Goal: Task Accomplishment & Management: Manage account settings

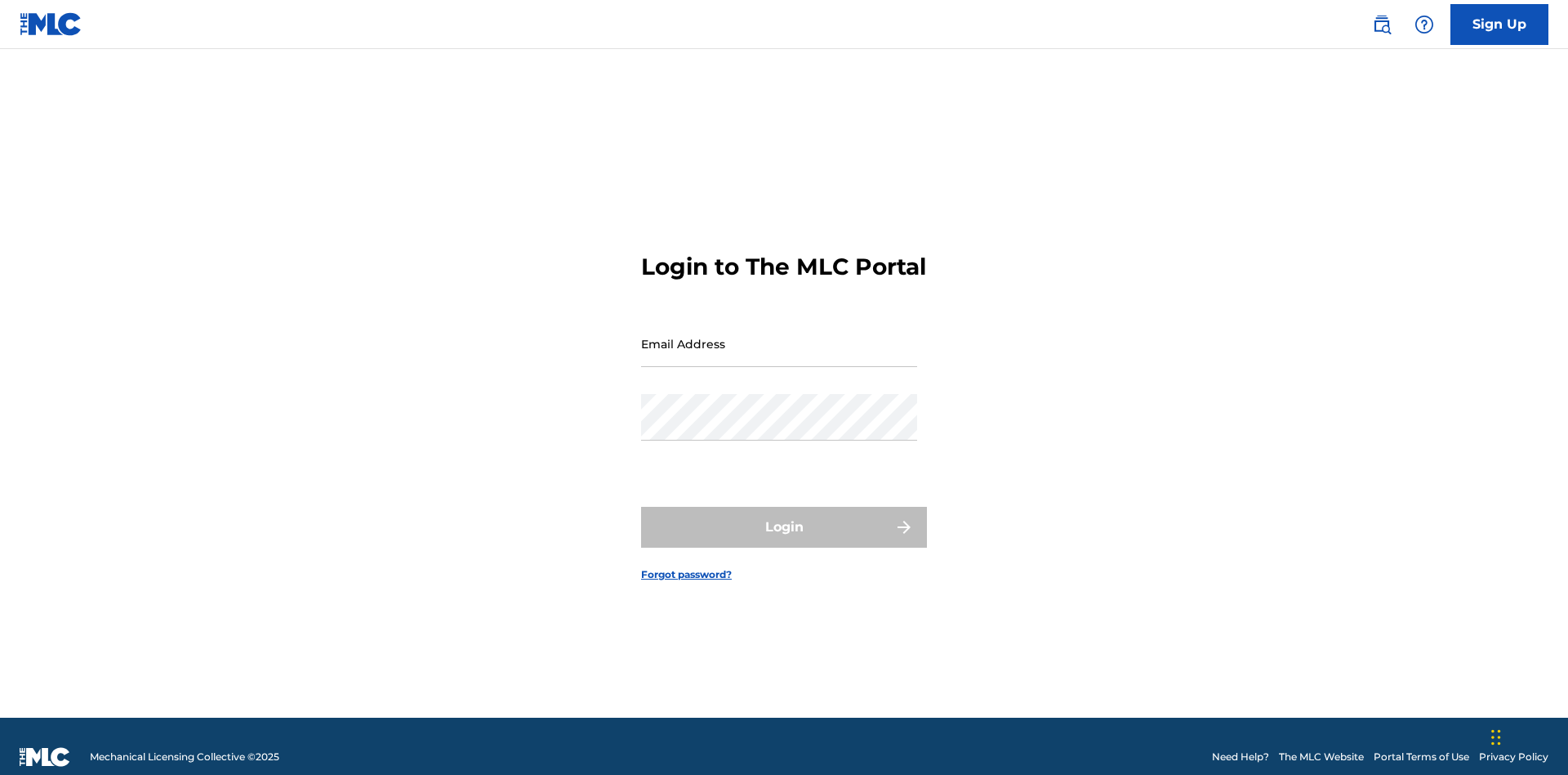
scroll to position [22, 0]
click at [780, 336] on input "Email Address" at bounding box center [780, 343] width 276 height 47
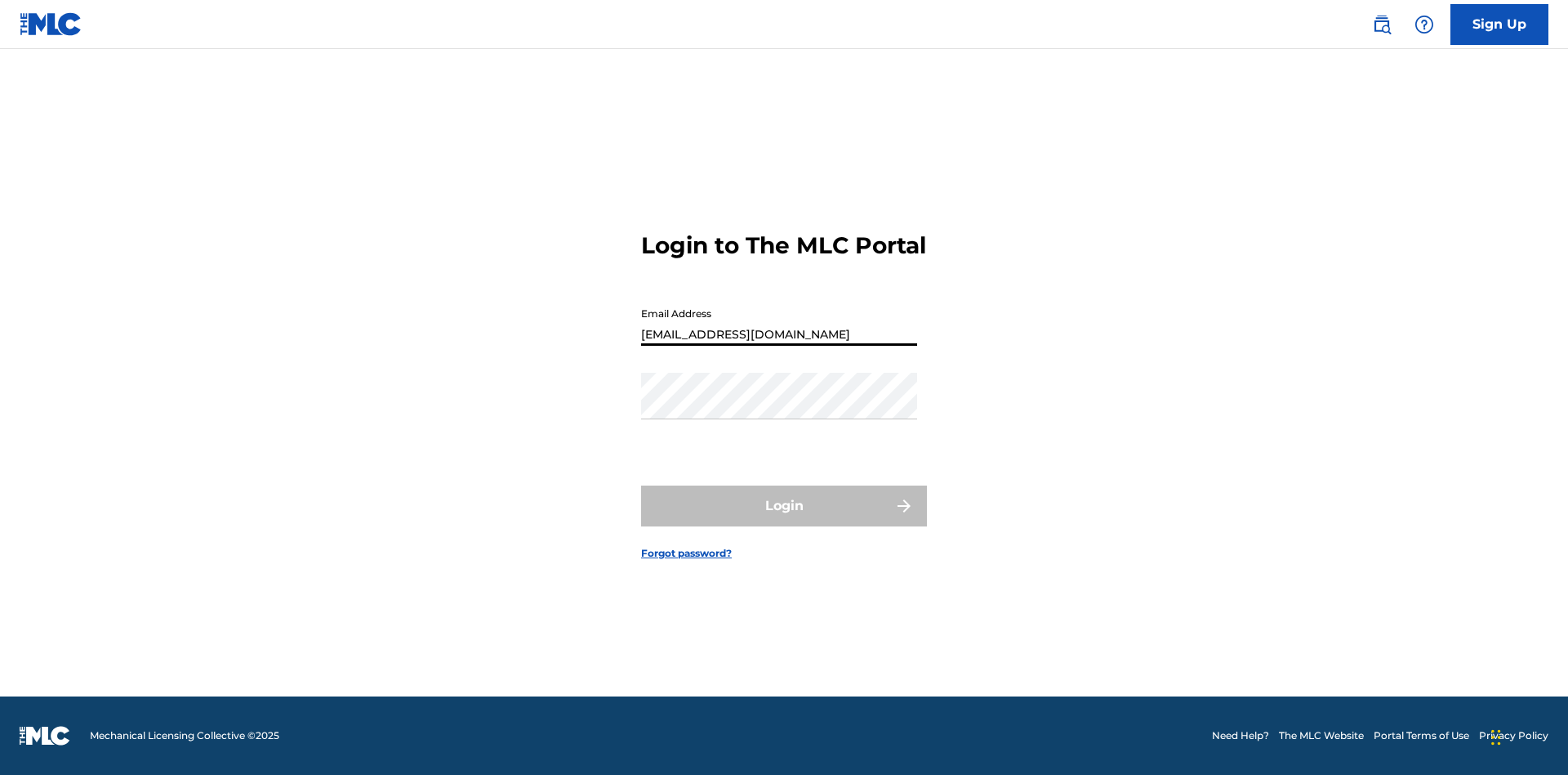
type input "b42af43d-9781-42f8-925e-95132843d6ef@mailslurp.biz"
click at [784, 520] on button "Login" at bounding box center [784, 506] width 286 height 41
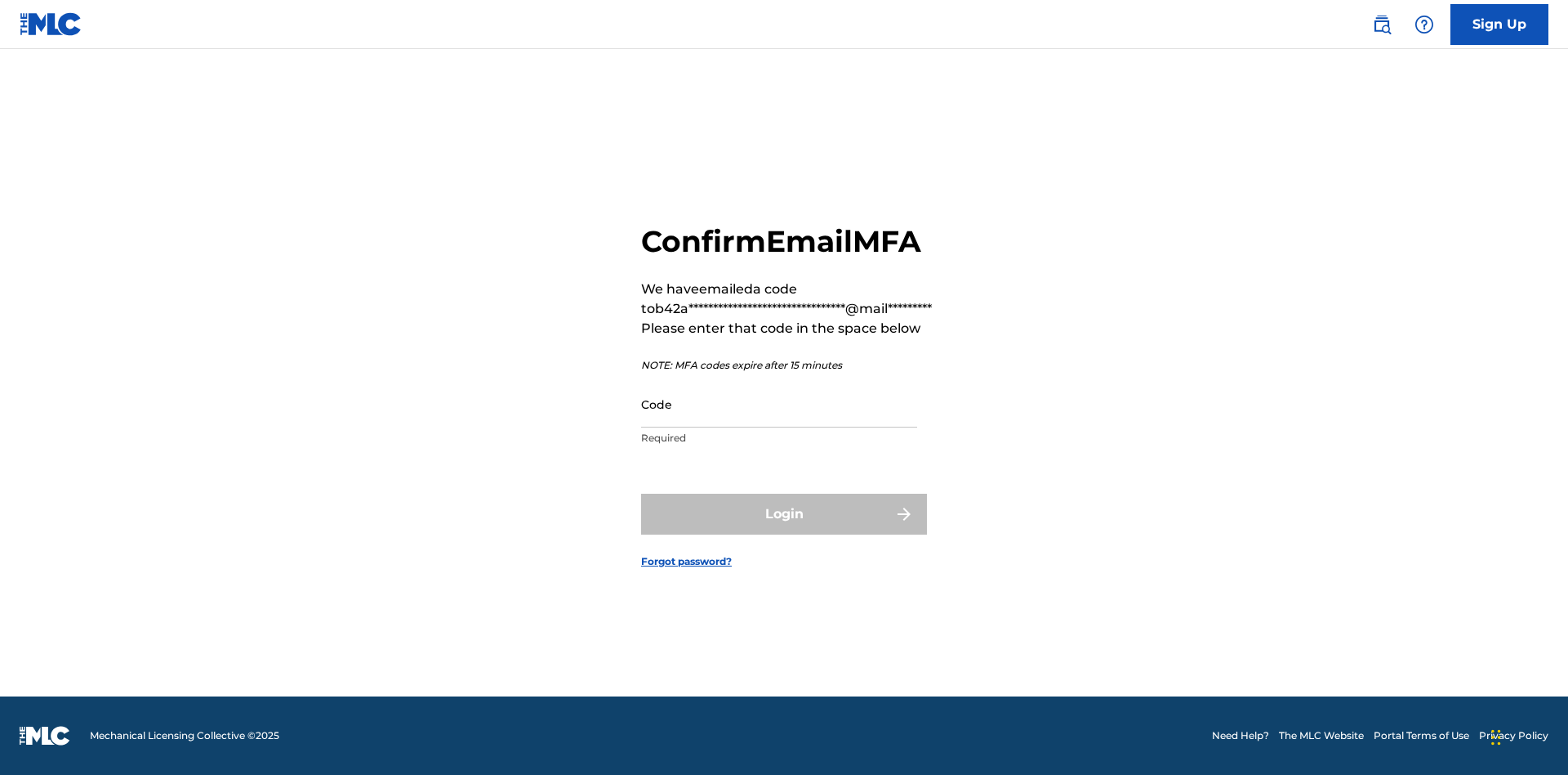
click at [780, 404] on input "Code" at bounding box center [780, 404] width 276 height 47
type input "969791"
click at [784, 513] on button "Login" at bounding box center [784, 514] width 286 height 41
